Goal: Information Seeking & Learning: Learn about a topic

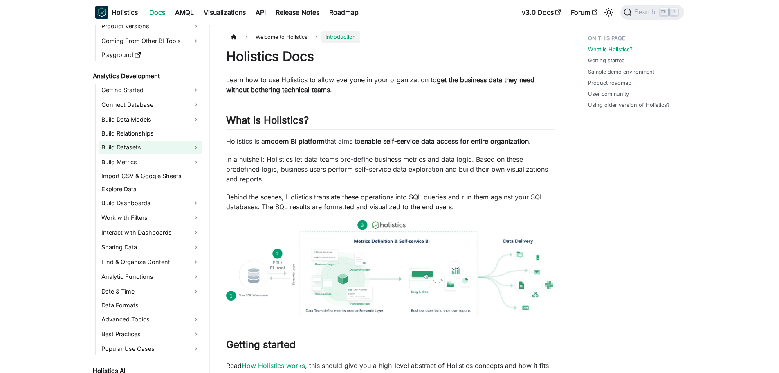
click at [159, 152] on link "Build Datasets" at bounding box center [150, 147] width 103 height 13
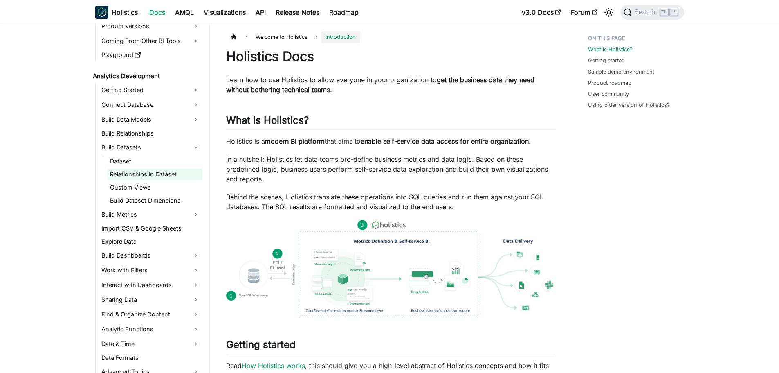
click at [164, 179] on link "Relationships in Dataset" at bounding box center [155, 174] width 95 height 11
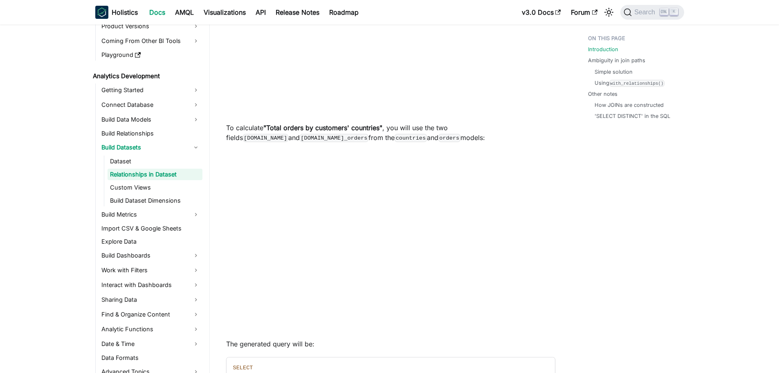
scroll to position [286, 0]
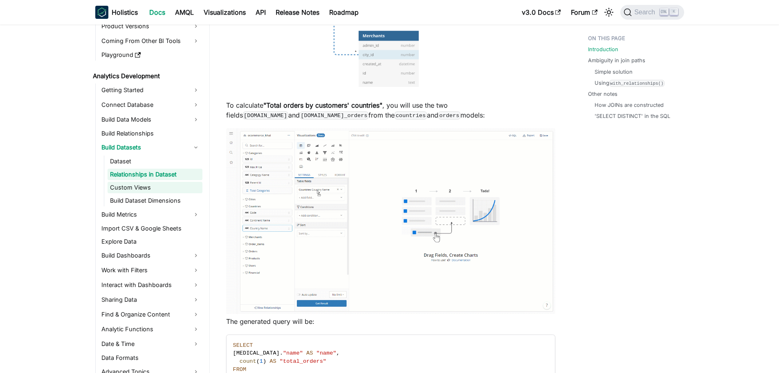
click at [148, 192] on link "Custom Views" at bounding box center [155, 187] width 95 height 11
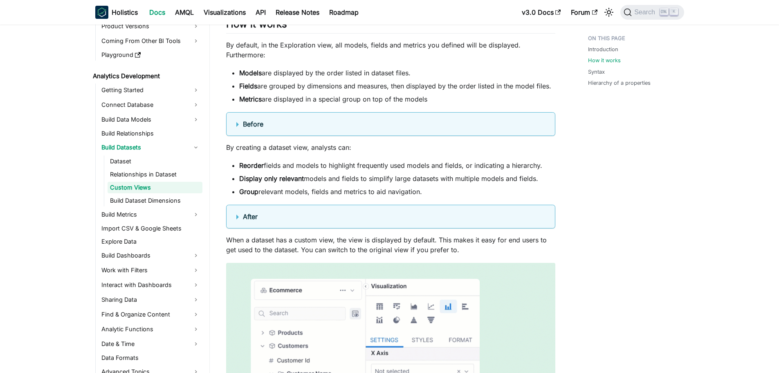
scroll to position [532, 0]
click at [235, 124] on details "Before" at bounding box center [390, 124] width 329 height 24
click at [240, 124] on summary "Before" at bounding box center [390, 124] width 309 height 10
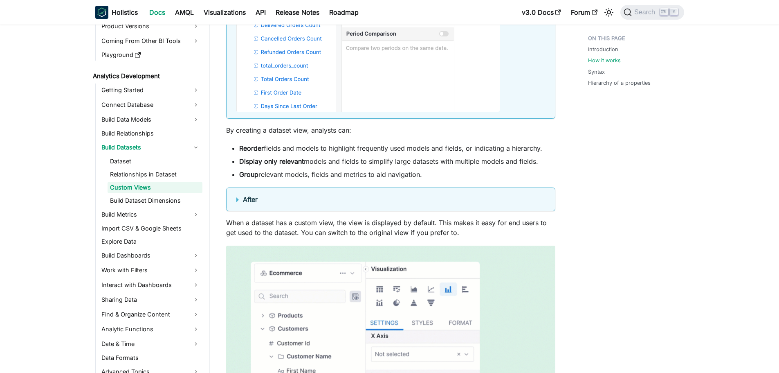
scroll to position [859, 0]
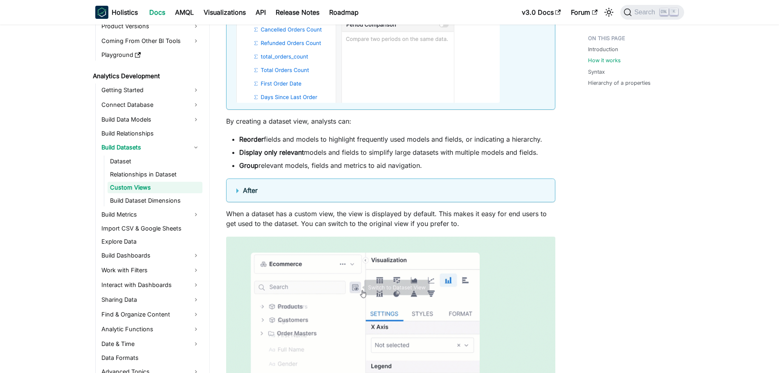
click at [239, 191] on summary "After" at bounding box center [390, 190] width 309 height 10
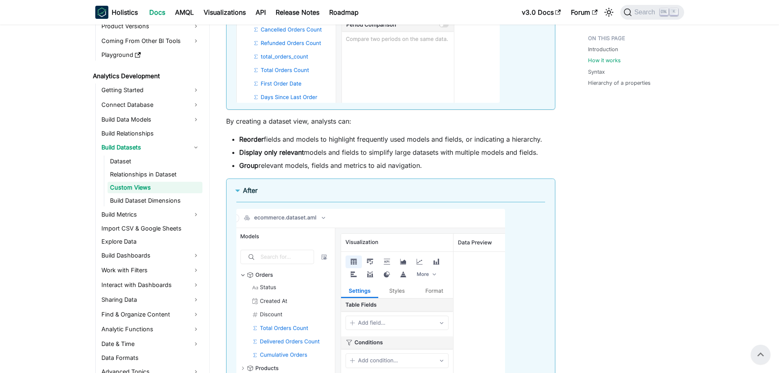
click at [237, 189] on summary "After" at bounding box center [390, 190] width 309 height 10
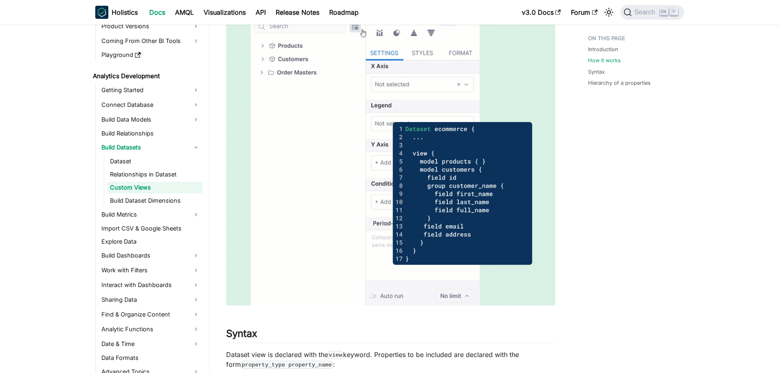
scroll to position [1268, 0]
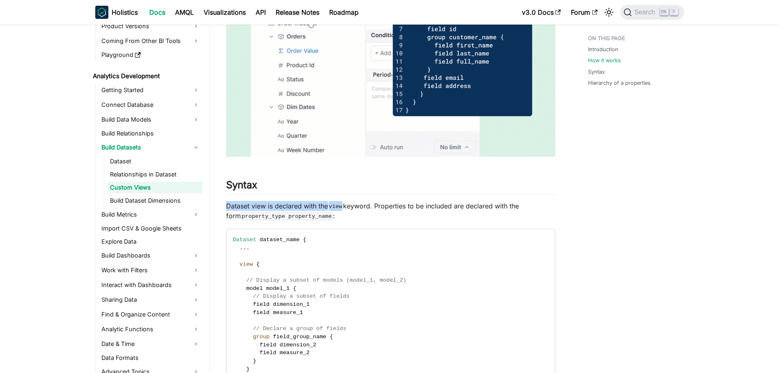
drag, startPoint x: 227, startPoint y: 203, endPoint x: 344, endPoint y: 204, distance: 116.6
click at [344, 204] on p "Dataset view is declared with the view keyword. Properties to be included are d…" at bounding box center [390, 211] width 329 height 20
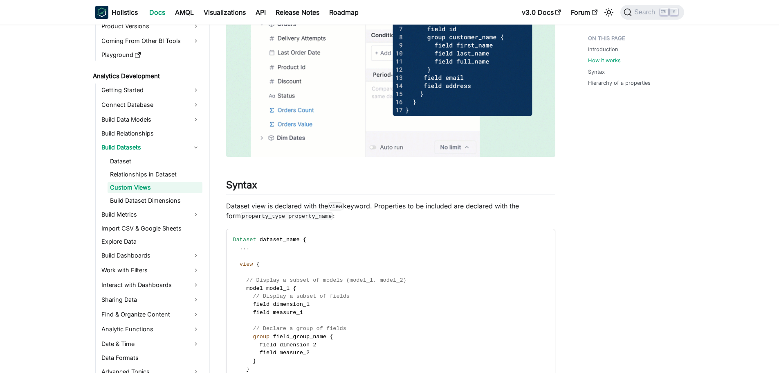
click at [354, 214] on p "Dataset view is declared with the view keyword. Properties to be included are d…" at bounding box center [390, 211] width 329 height 20
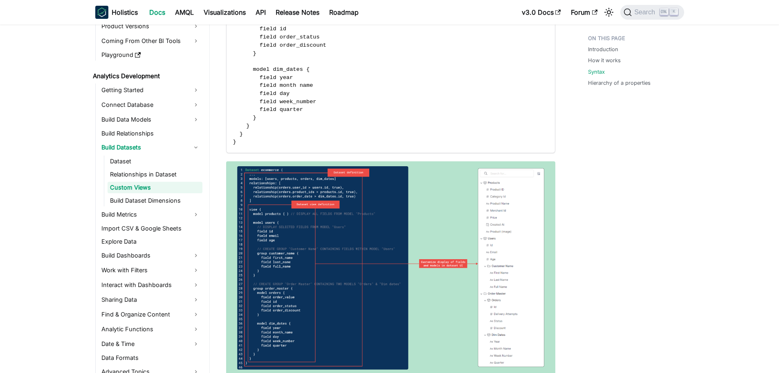
scroll to position [2045, 0]
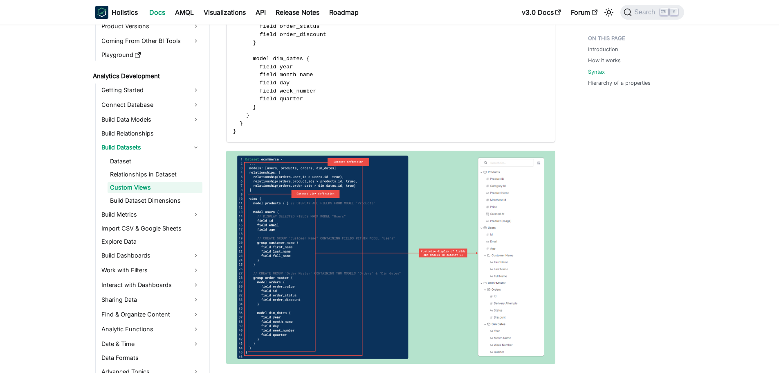
click at [469, 259] on img at bounding box center [390, 257] width 329 height 213
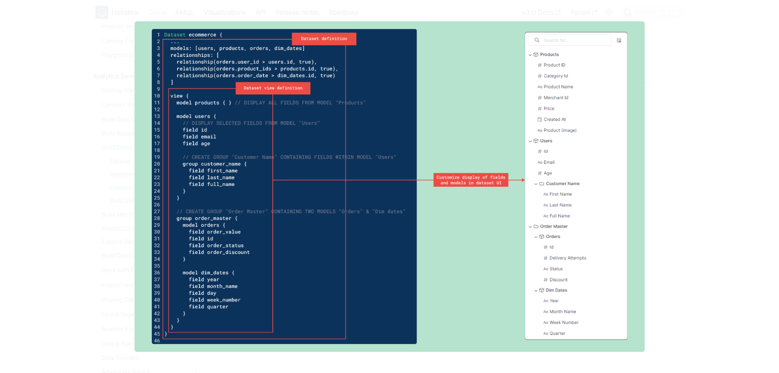
click at [384, 134] on img at bounding box center [390, 186] width 510 height 330
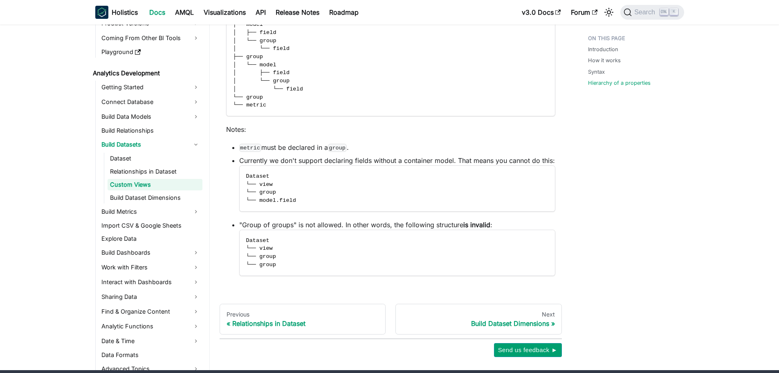
scroll to position [2577, 0]
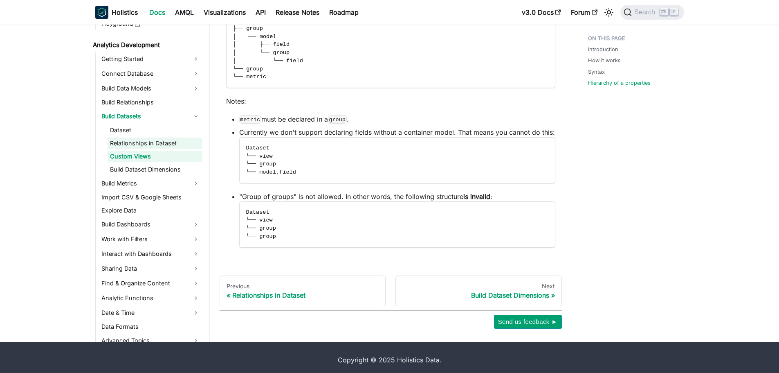
drag, startPoint x: 153, startPoint y: 170, endPoint x: 173, endPoint y: 170, distance: 19.6
click at [153, 170] on link "Build Dataset Dimensions" at bounding box center [155, 169] width 95 height 11
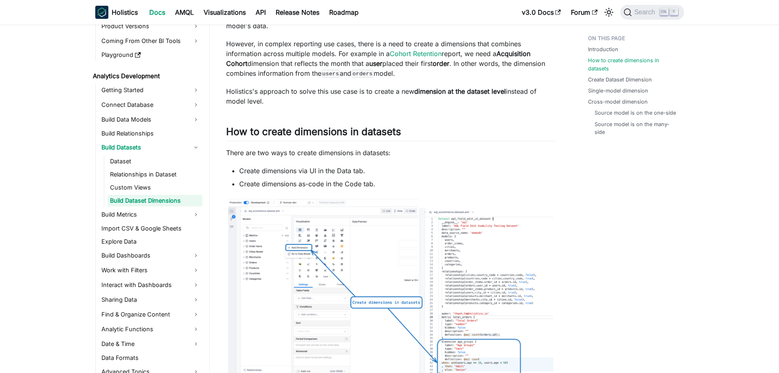
scroll to position [286, 0]
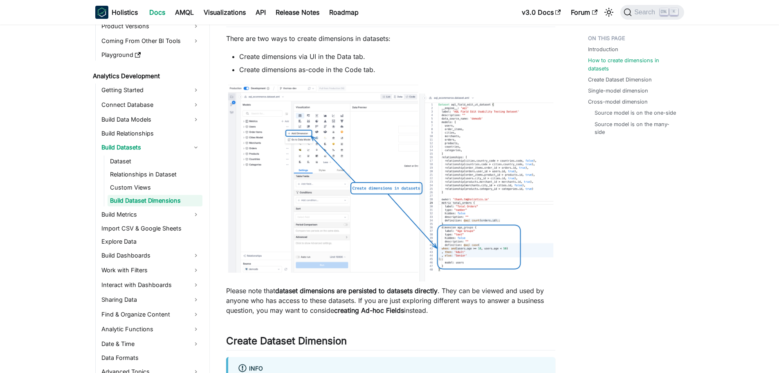
click at [309, 154] on img at bounding box center [390, 183] width 329 height 200
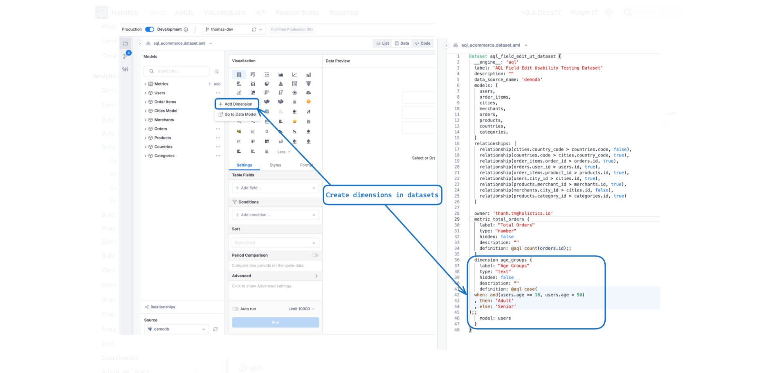
click at [541, 165] on img at bounding box center [389, 186] width 547 height 333
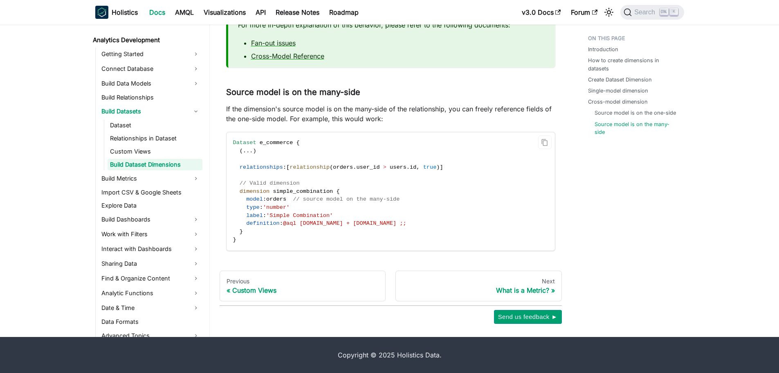
scroll to position [1714, 0]
click at [190, 178] on link "Build Metrics" at bounding box center [150, 178] width 103 height 13
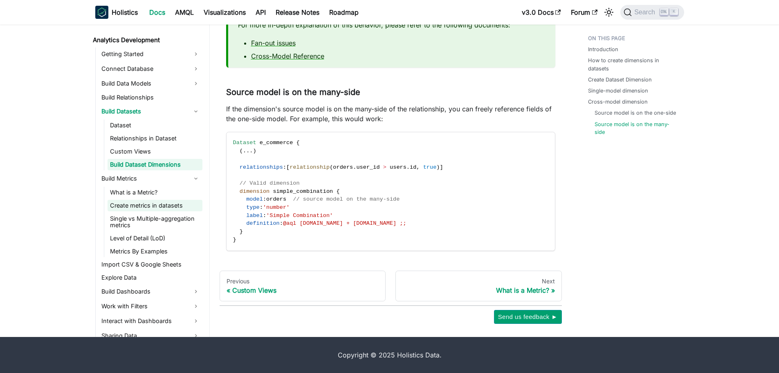
click at [173, 209] on link "Create metrics in datasets" at bounding box center [155, 205] width 95 height 11
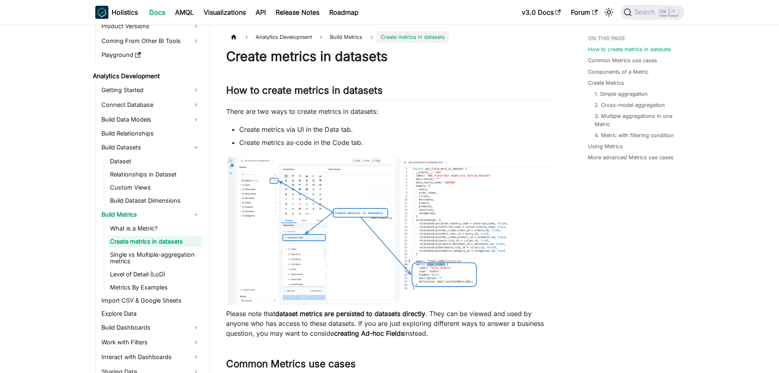
click at [326, 191] on img at bounding box center [390, 230] width 329 height 151
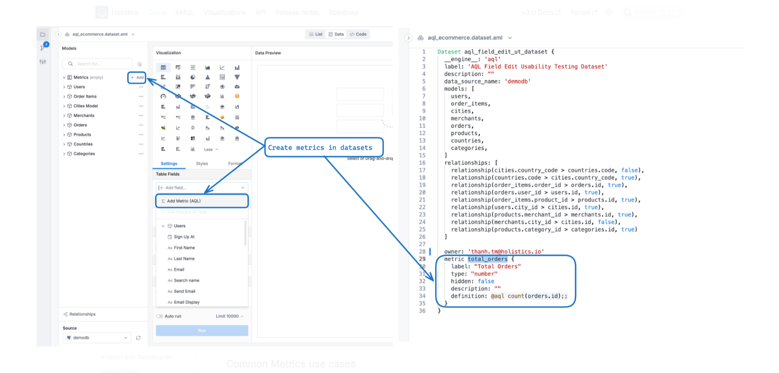
click at [707, 79] on img at bounding box center [389, 186] width 713 height 326
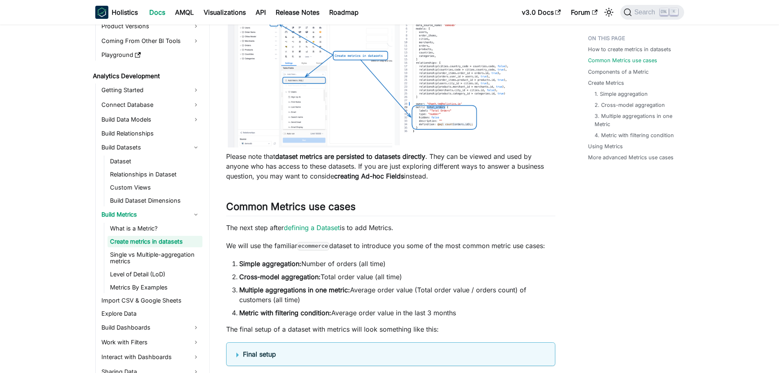
scroll to position [286, 0]
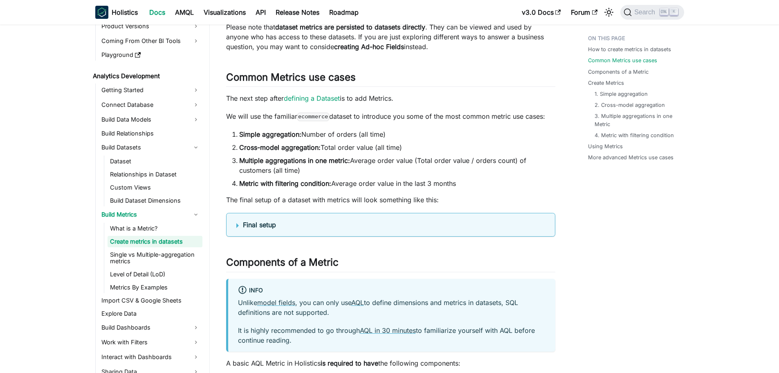
drag, startPoint x: 256, startPoint y: 134, endPoint x: 406, endPoint y: 137, distance: 150.1
click at [406, 137] on li "Simple aggregation: Number of orders (all time)" at bounding box center [397, 134] width 316 height 10
drag, startPoint x: 239, startPoint y: 144, endPoint x: 429, endPoint y: 147, distance: 189.8
click at [429, 147] on li "Cross-model aggregation: Total order value (all time)" at bounding box center [397, 147] width 316 height 10
click at [297, 162] on strong "Multiple aggregations in one metric:" at bounding box center [294, 160] width 111 height 8
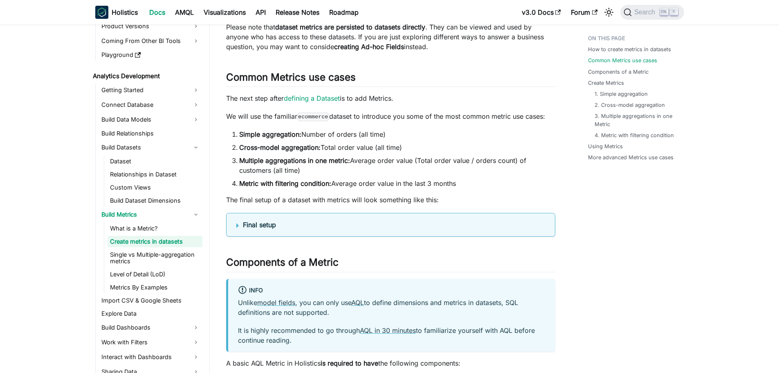
click at [237, 220] on summary "Final setup" at bounding box center [390, 225] width 309 height 10
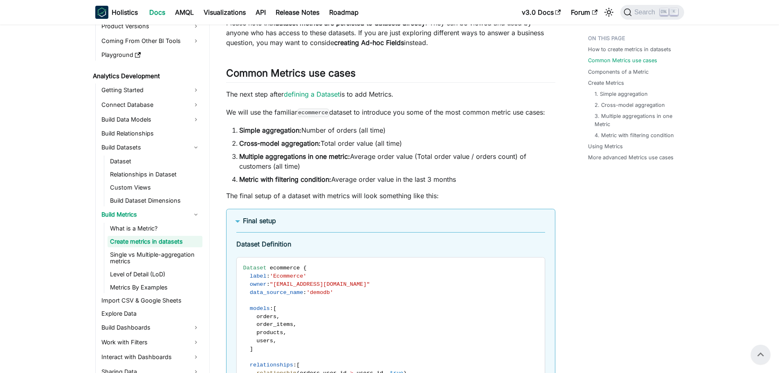
scroll to position [245, 0]
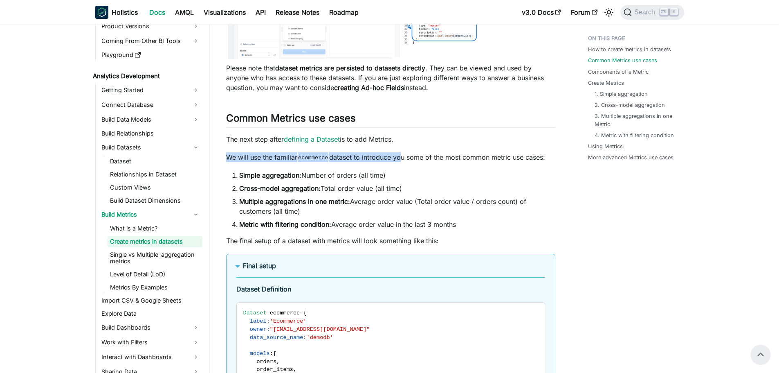
drag, startPoint x: 227, startPoint y: 158, endPoint x: 399, endPoint y: 159, distance: 171.8
click at [399, 159] on p "We will use the familiar ecommerce dataset to introduce you some of the most co…" at bounding box center [390, 157] width 329 height 10
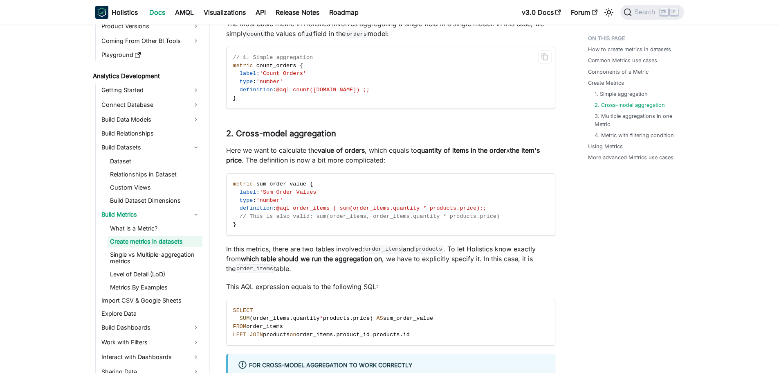
scroll to position [1677, 0]
drag, startPoint x: 231, startPoint y: 185, endPoint x: 312, endPoint y: 184, distance: 81.0
click at [312, 184] on code "metric sum_order_value { label : 'Sum Order Values' type : 'number' definition …" at bounding box center [390, 203] width 327 height 61
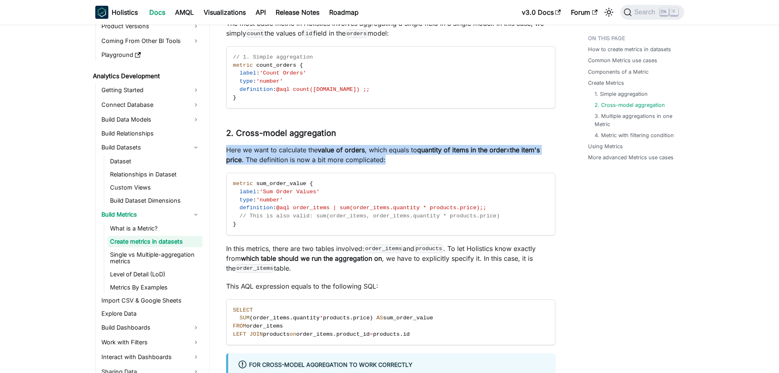
drag, startPoint x: 227, startPoint y: 150, endPoint x: 549, endPoint y: 157, distance: 322.4
click at [549, 157] on p "Here we want to calculate the value of orders , which equals to quantity of ite…" at bounding box center [390, 155] width 329 height 20
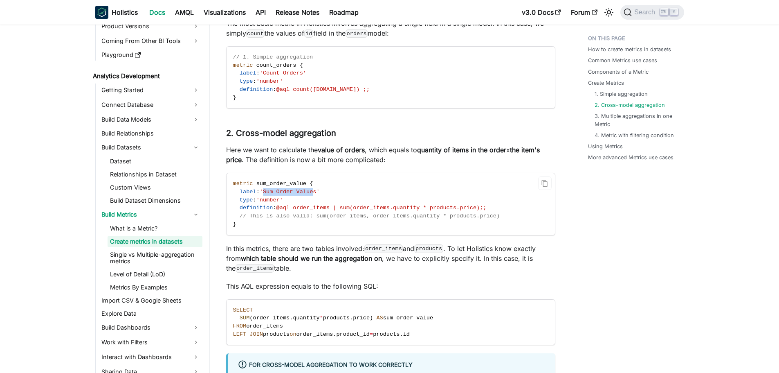
drag, startPoint x: 263, startPoint y: 191, endPoint x: 308, endPoint y: 189, distance: 44.6
click at [308, 189] on span "'Sum Order Values'" at bounding box center [290, 192] width 60 height 6
drag, startPoint x: 274, startPoint y: 204, endPoint x: 442, endPoint y: 207, distance: 168.1
click at [442, 207] on span "definition : @aql order_items | sum(order_items.quantity * products.price);;" at bounding box center [360, 207] width 254 height 6
drag, startPoint x: 311, startPoint y: 215, endPoint x: 455, endPoint y: 214, distance: 144.4
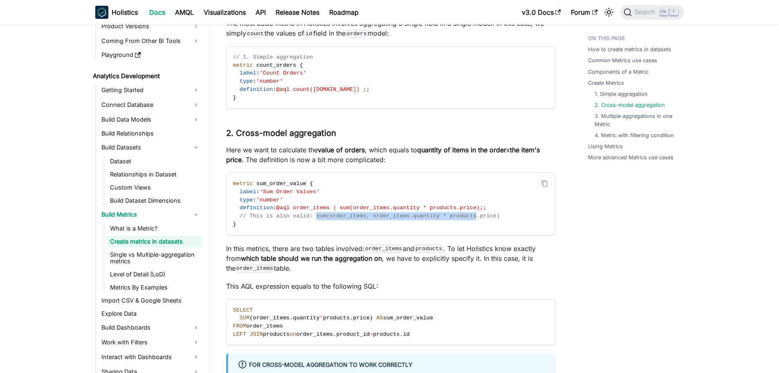
click at [455, 214] on span "// This is also valid: sum(order_items, order_items.quantity * products.price)" at bounding box center [370, 216] width 260 height 6
click at [439, 245] on code "products" at bounding box center [428, 248] width 29 height 8
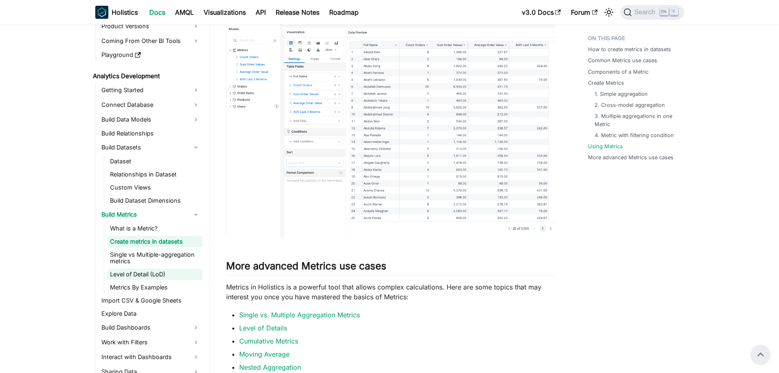
scroll to position [2781, 0]
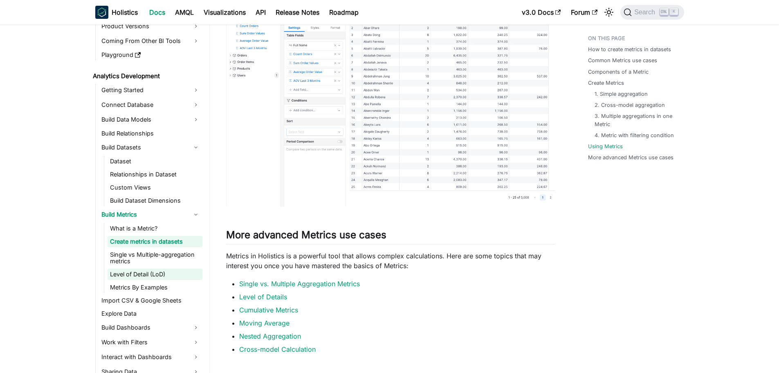
drag, startPoint x: 115, startPoint y: 290, endPoint x: 151, endPoint y: 279, distance: 37.4
click at [115, 290] on link "Metrics By Examples" at bounding box center [155, 286] width 95 height 11
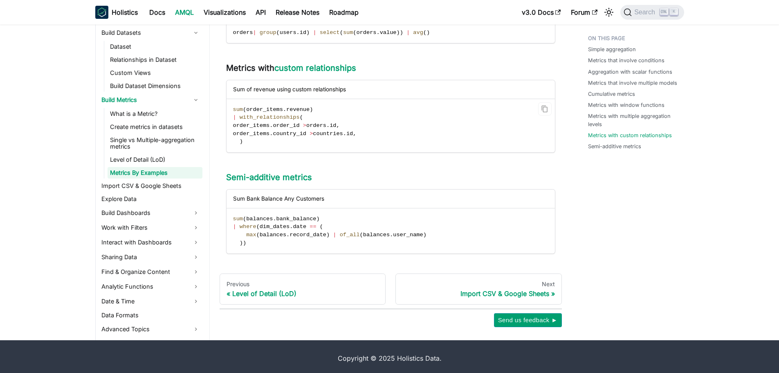
scroll to position [1027, 0]
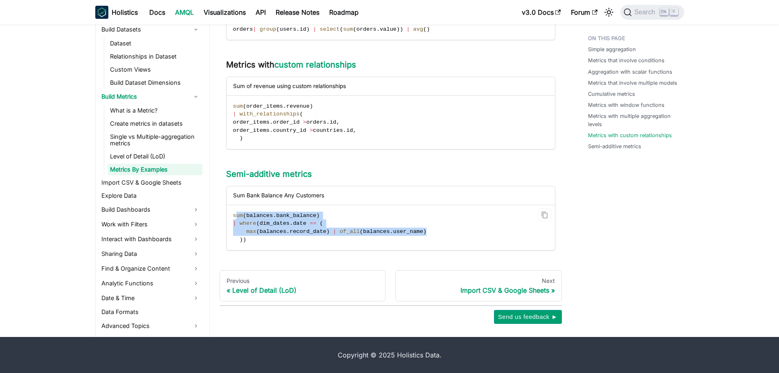
drag, startPoint x: 241, startPoint y: 215, endPoint x: 423, endPoint y: 234, distance: 183.4
click at [423, 234] on code "sum ( balances . bank_balance ) | where ( dim_dates . date == ( max ( balances …" at bounding box center [390, 227] width 327 height 45
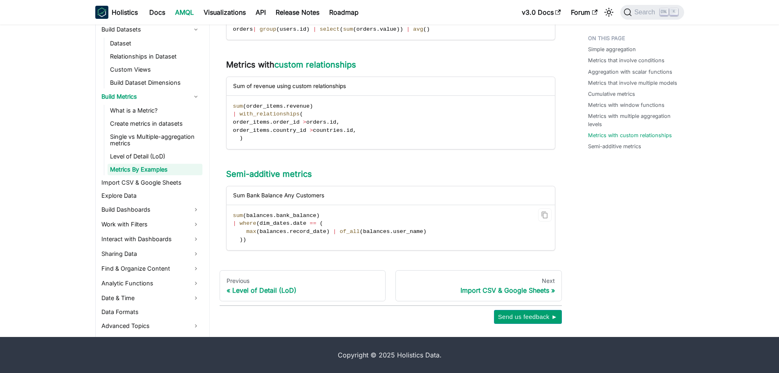
click at [419, 249] on code "sum ( balances . bank_balance ) | where ( dim_dates . date == ( max ( balances …" at bounding box center [390, 227] width 327 height 45
drag, startPoint x: 233, startPoint y: 191, endPoint x: 329, endPoint y: 195, distance: 96.2
click at [329, 195] on div "Sum Bank Balance Any Customers" at bounding box center [391, 195] width 328 height 18
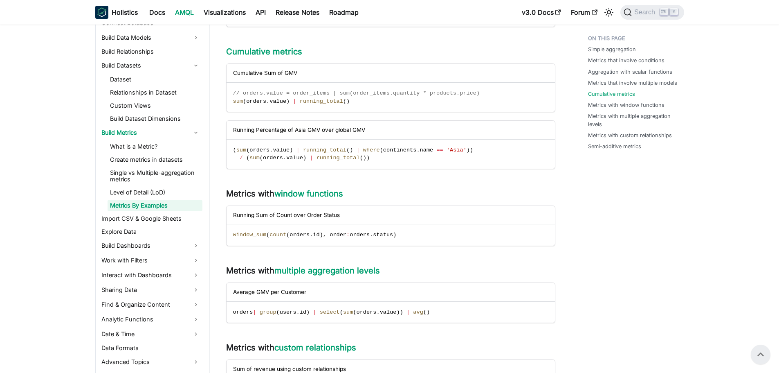
scroll to position [741, 0]
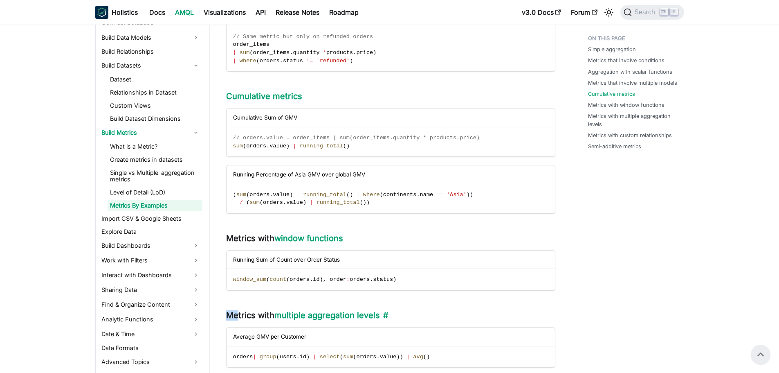
drag, startPoint x: 229, startPoint y: 314, endPoint x: 236, endPoint y: 314, distance: 7.4
click at [236, 314] on h3 "Metrics with multiple aggregation levels ​" at bounding box center [390, 315] width 329 height 10
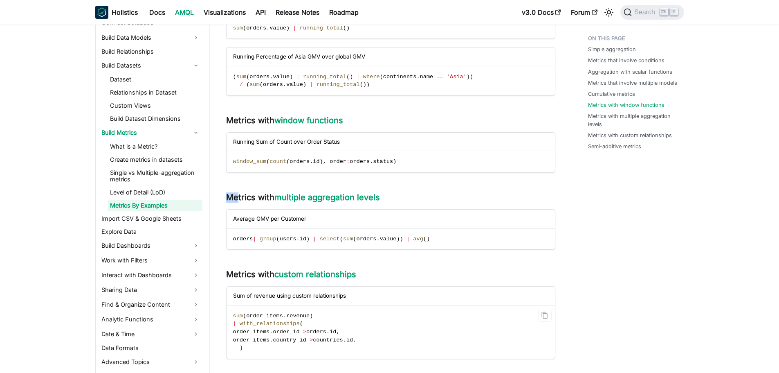
scroll to position [823, 0]
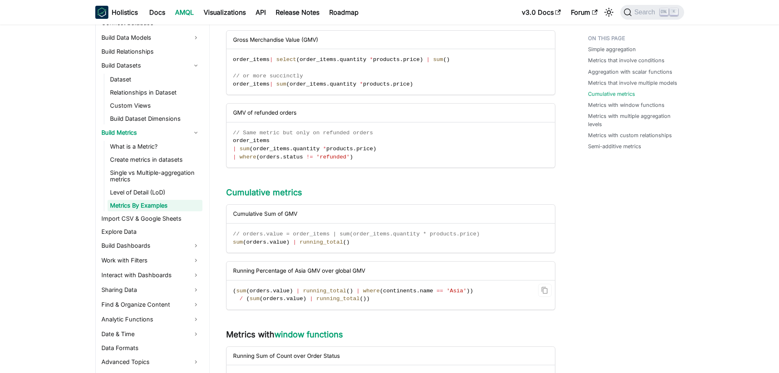
scroll to position [659, 0]
